Goal: Use online tool/utility: Use online tool/utility

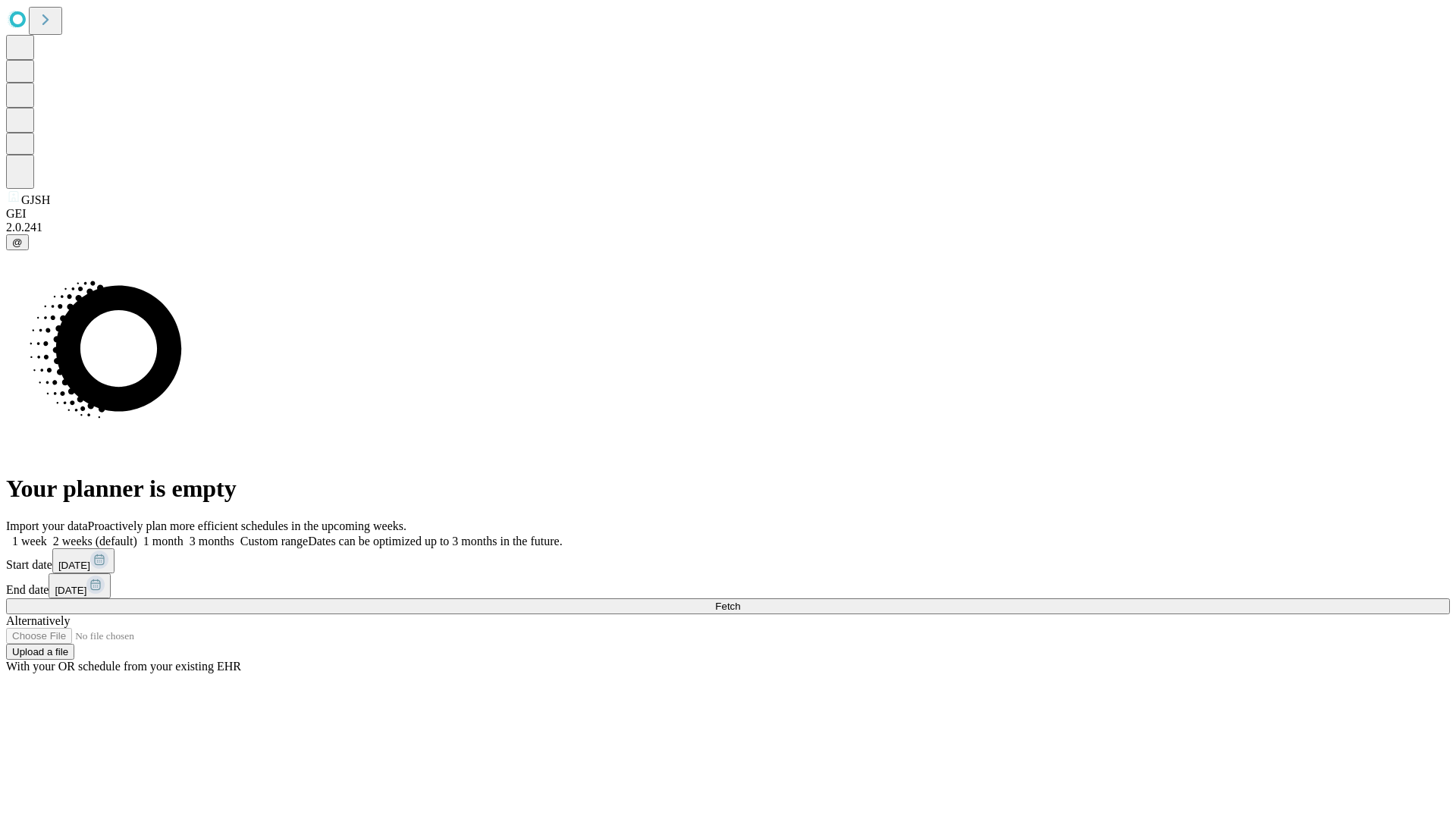
click at [741, 600] on span "Fetch" at bounding box center [728, 606] width 25 height 12
